Goal: Information Seeking & Learning: Learn about a topic

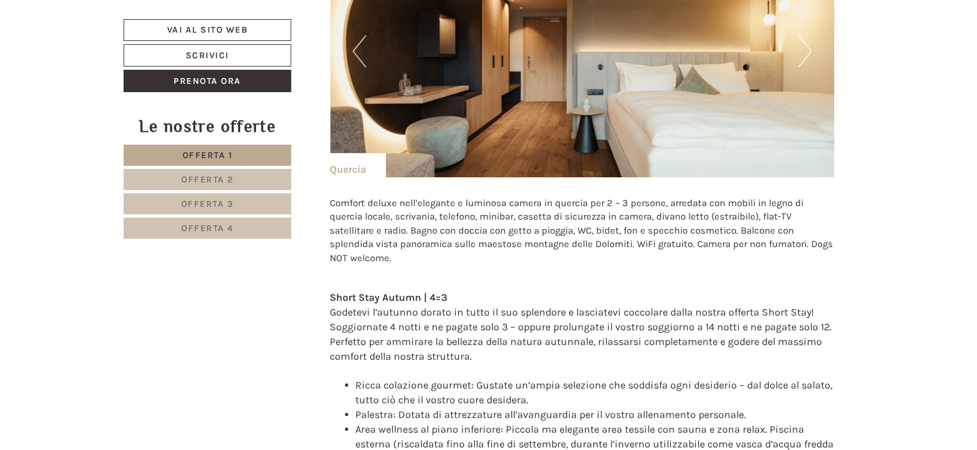
scroll to position [2050, 0]
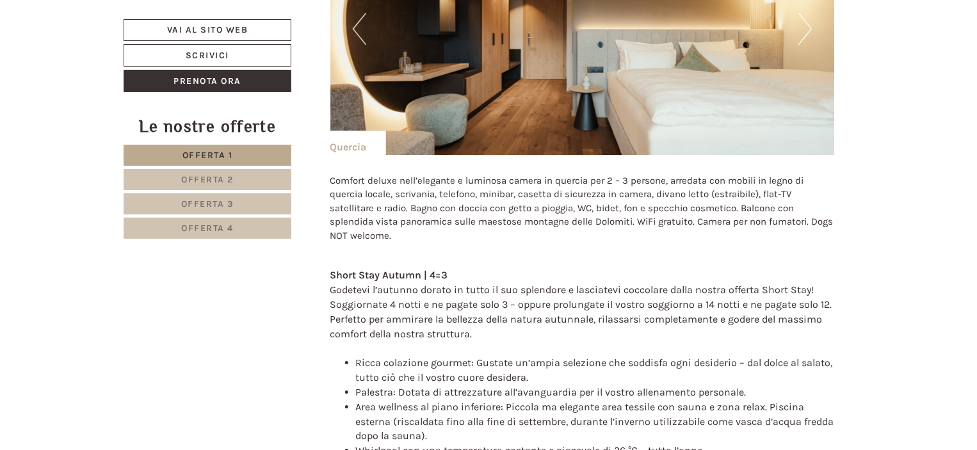
click at [223, 180] on span "Offerta 2" at bounding box center [207, 179] width 53 height 11
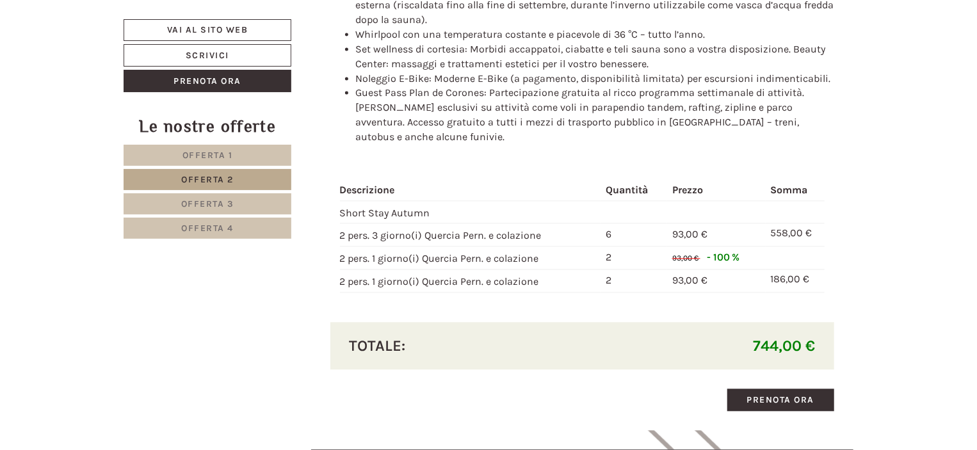
scroll to position [1228, 0]
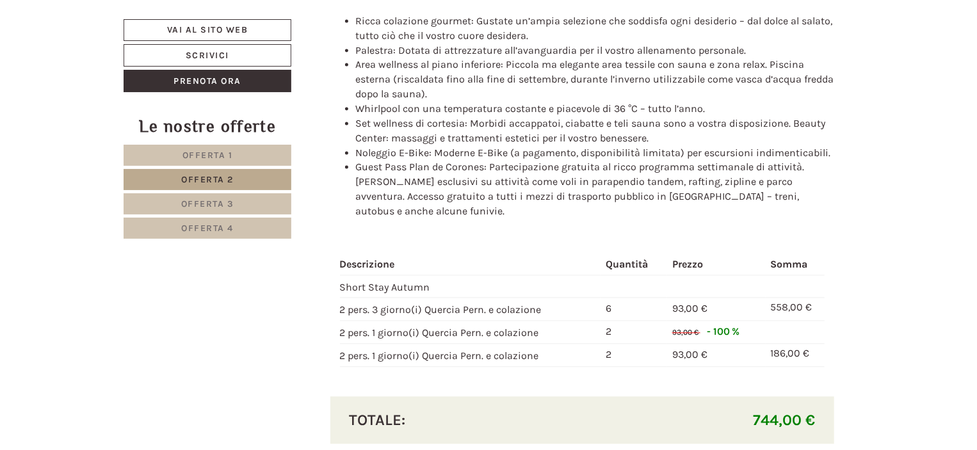
click at [202, 200] on span "Offerta 3" at bounding box center [207, 204] width 53 height 11
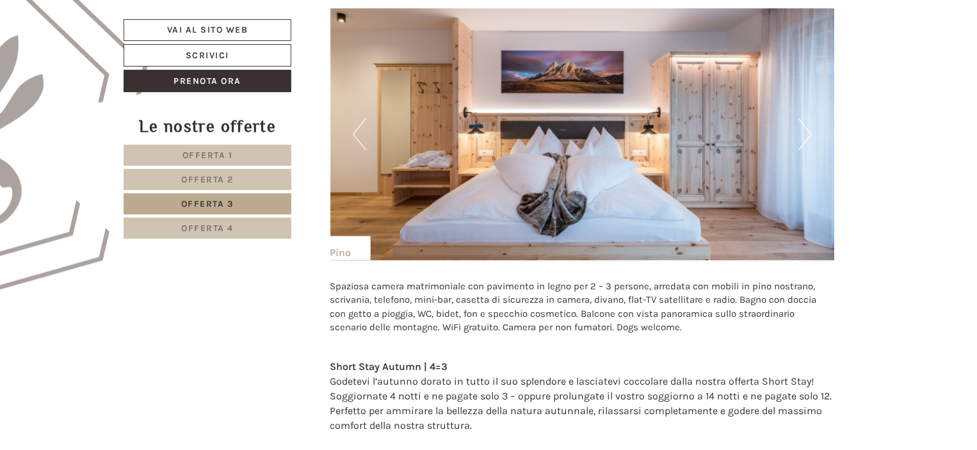
scroll to position [780, 0]
click at [811, 133] on button "Next" at bounding box center [805, 135] width 13 height 32
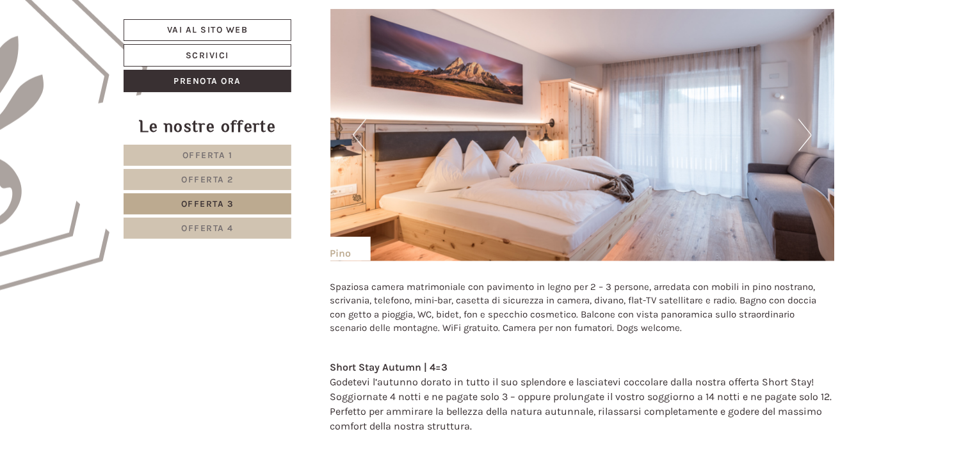
click at [811, 133] on button "Next" at bounding box center [805, 135] width 13 height 32
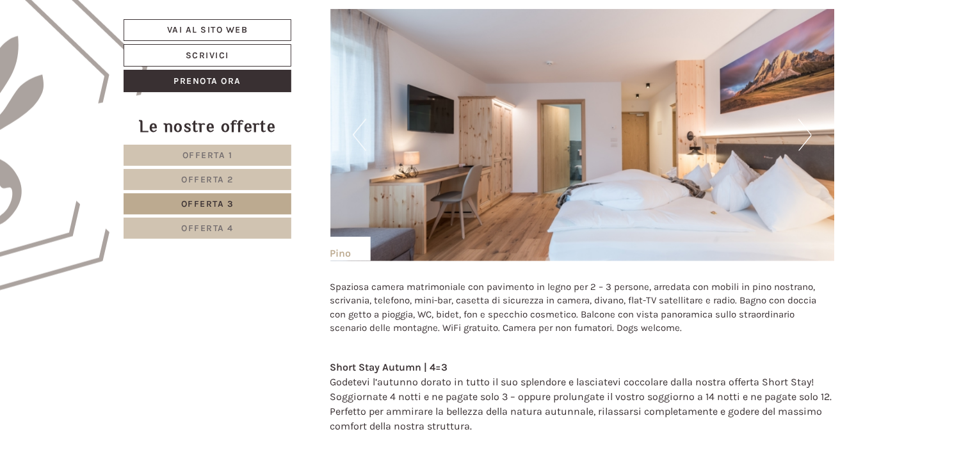
click at [811, 133] on button "Next" at bounding box center [805, 135] width 13 height 32
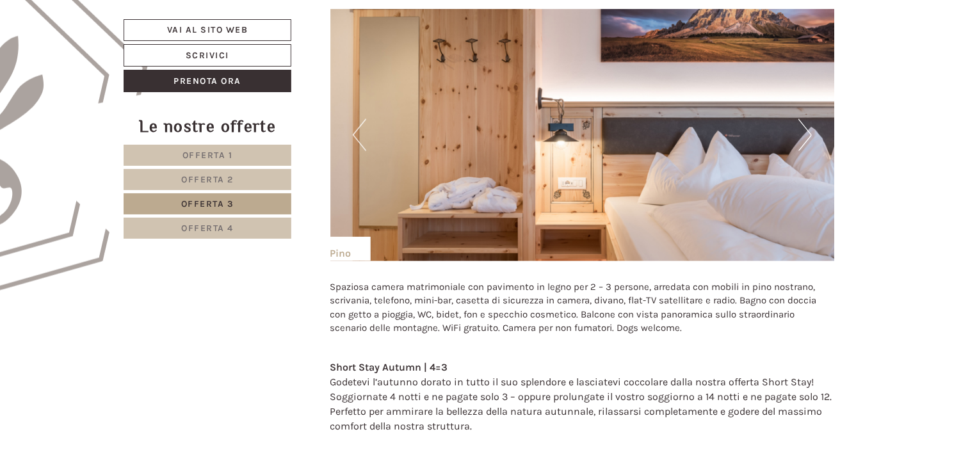
click at [811, 133] on button "Next" at bounding box center [805, 135] width 13 height 32
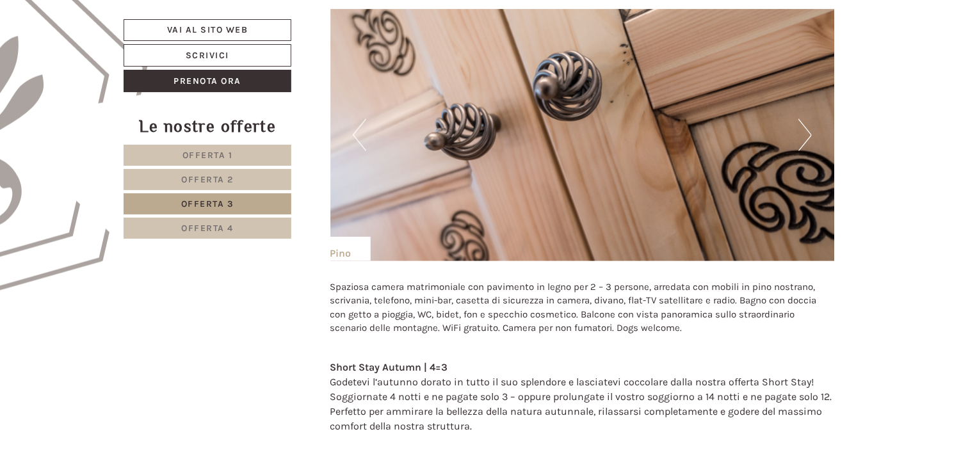
click at [811, 133] on button "Next" at bounding box center [805, 135] width 13 height 32
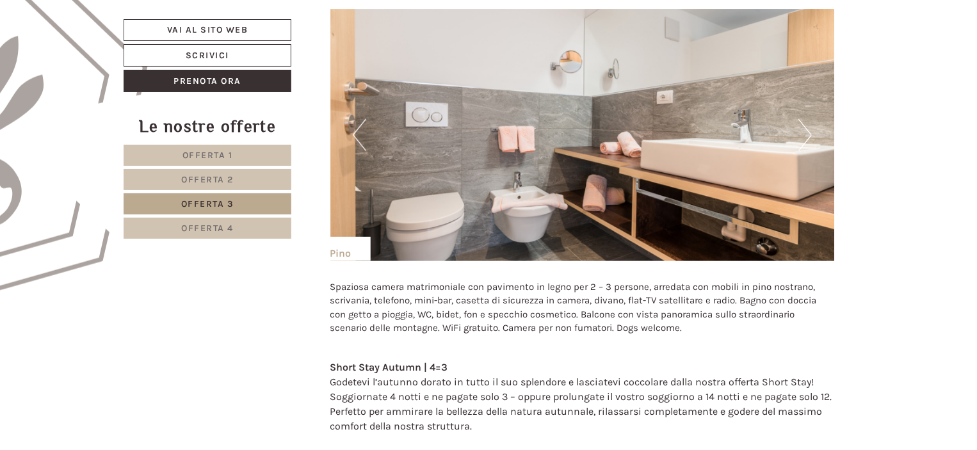
click at [811, 133] on button "Next" at bounding box center [805, 135] width 13 height 32
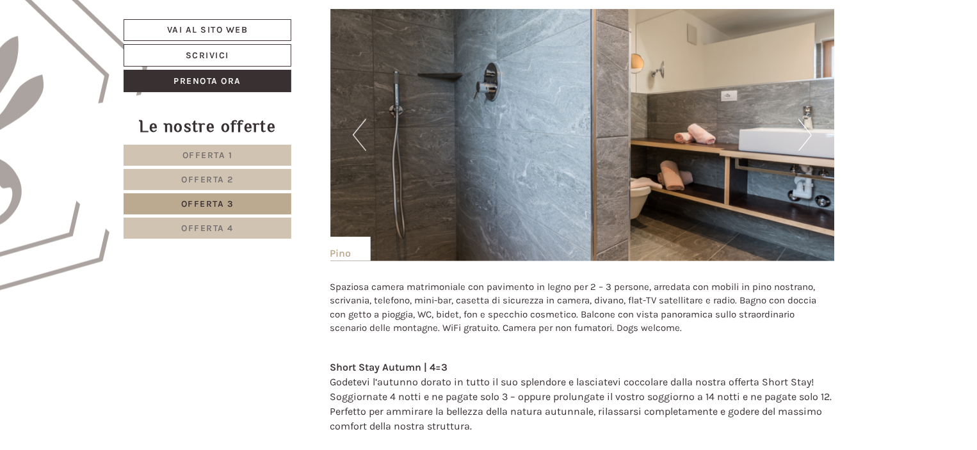
click at [811, 133] on button "Next" at bounding box center [805, 135] width 13 height 32
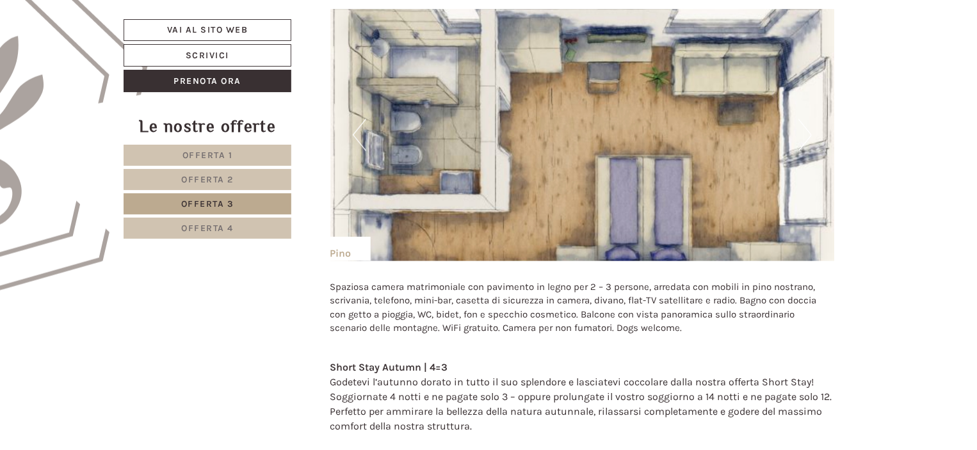
click at [811, 133] on button "Next" at bounding box center [805, 135] width 13 height 32
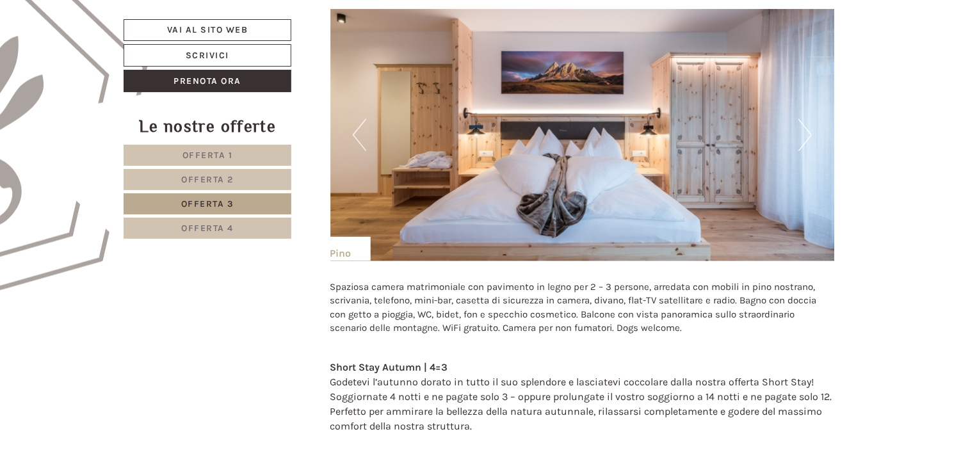
click at [811, 133] on button "Next" at bounding box center [805, 135] width 13 height 32
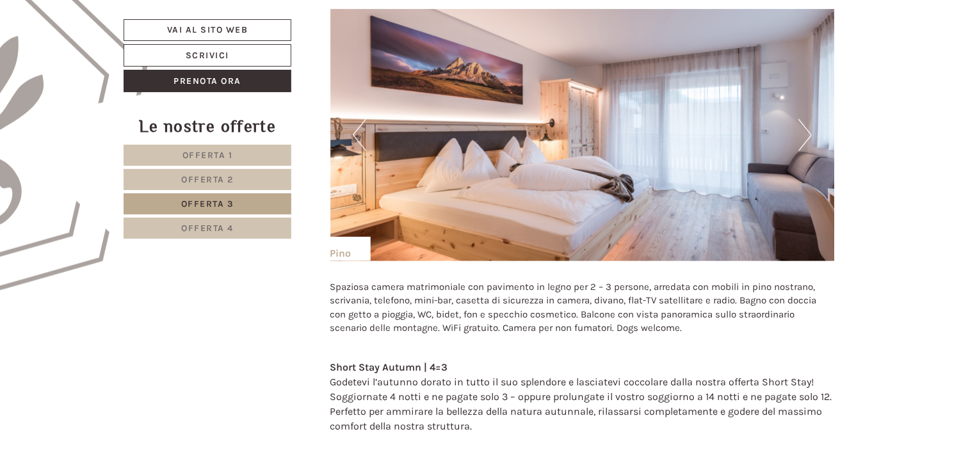
click at [811, 133] on button "Next" at bounding box center [805, 135] width 13 height 32
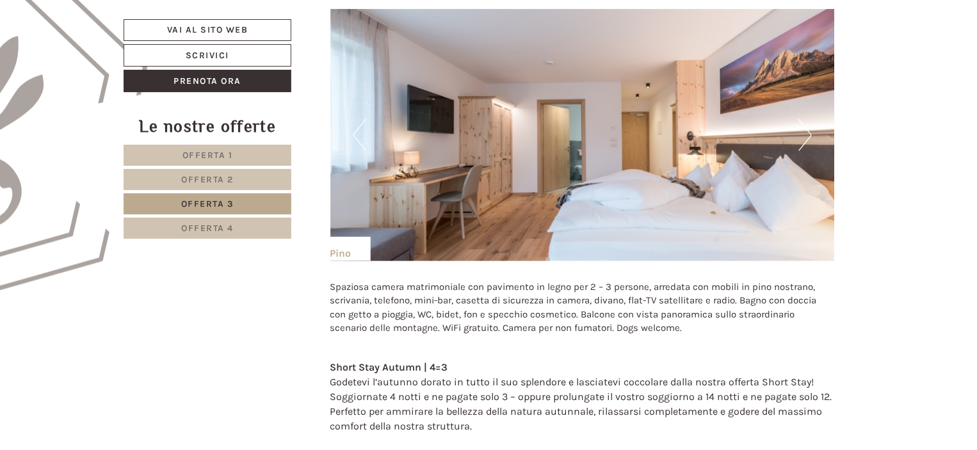
click at [811, 133] on button "Next" at bounding box center [805, 135] width 13 height 32
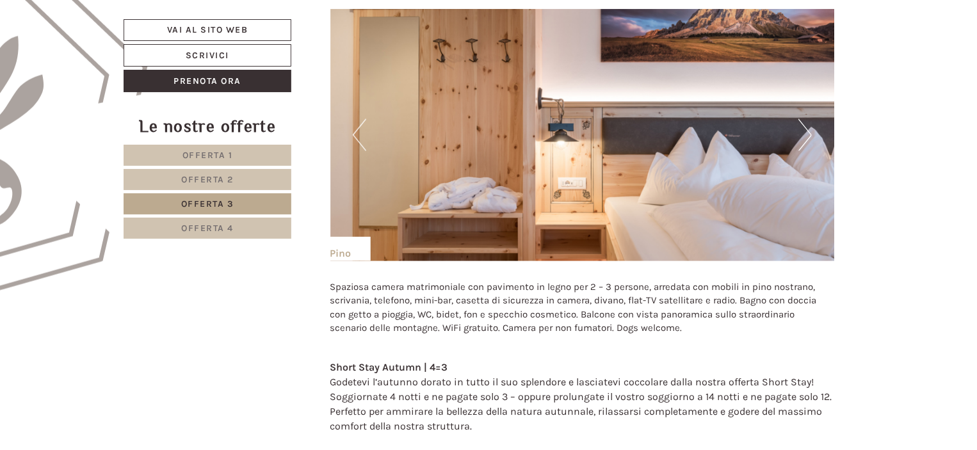
click at [811, 133] on button "Next" at bounding box center [805, 135] width 13 height 32
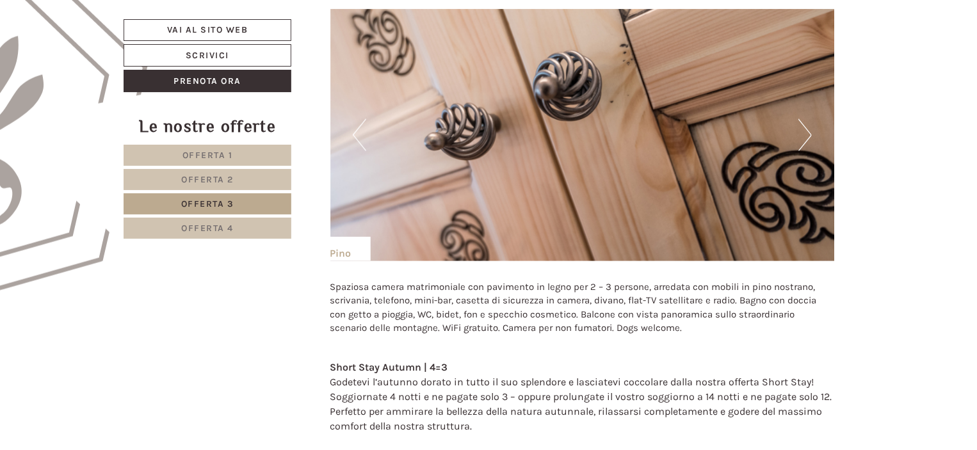
click at [811, 133] on button "Next" at bounding box center [805, 135] width 13 height 32
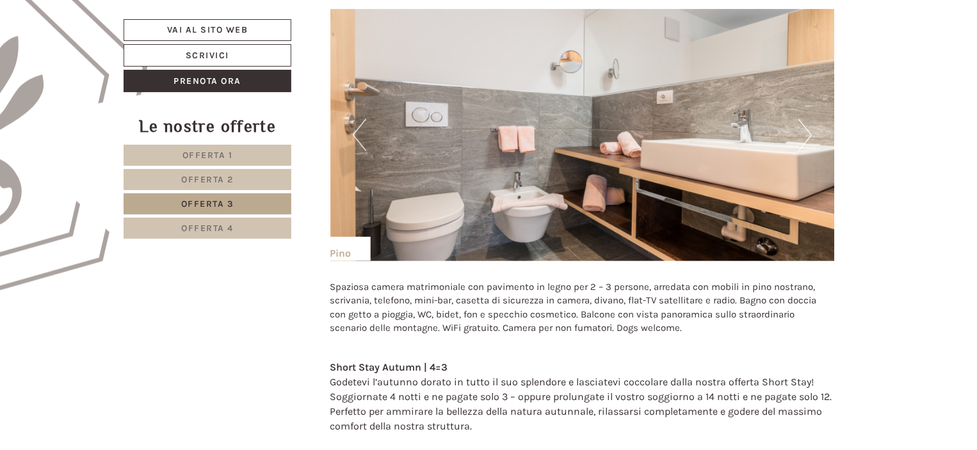
click at [248, 227] on link "Offerta 4" at bounding box center [208, 228] width 168 height 21
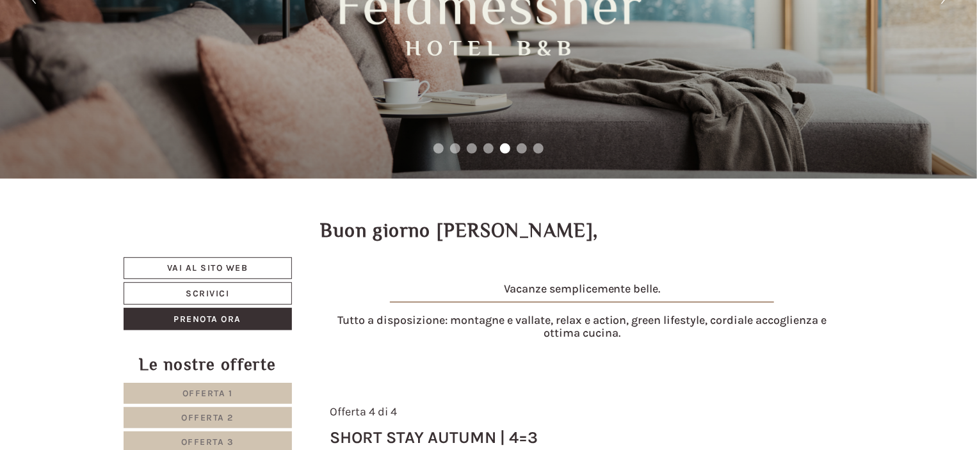
scroll to position [11, 0]
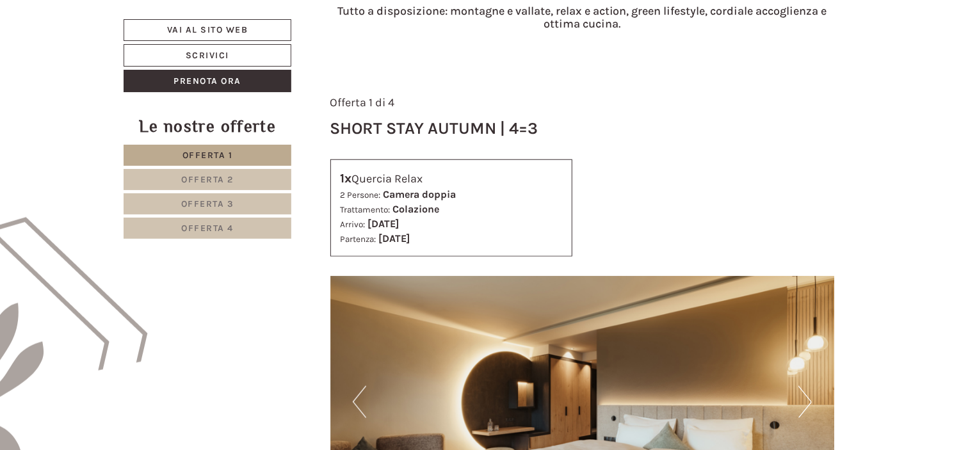
drag, startPoint x: 197, startPoint y: 237, endPoint x: 202, endPoint y: 228, distance: 10.3
click at [197, 236] on link "Offerta 4" at bounding box center [208, 228] width 168 height 21
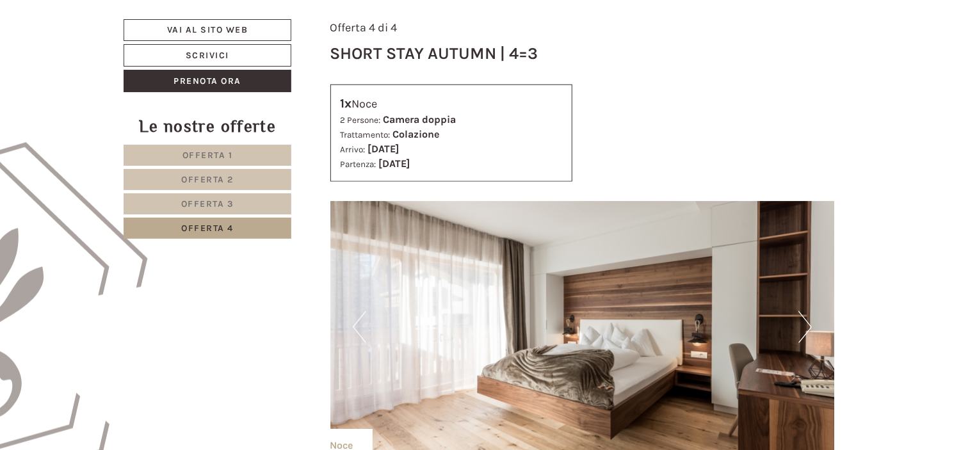
click at [202, 228] on span "Offerta 4" at bounding box center [207, 228] width 53 height 11
